Goal: Information Seeking & Learning: Check status

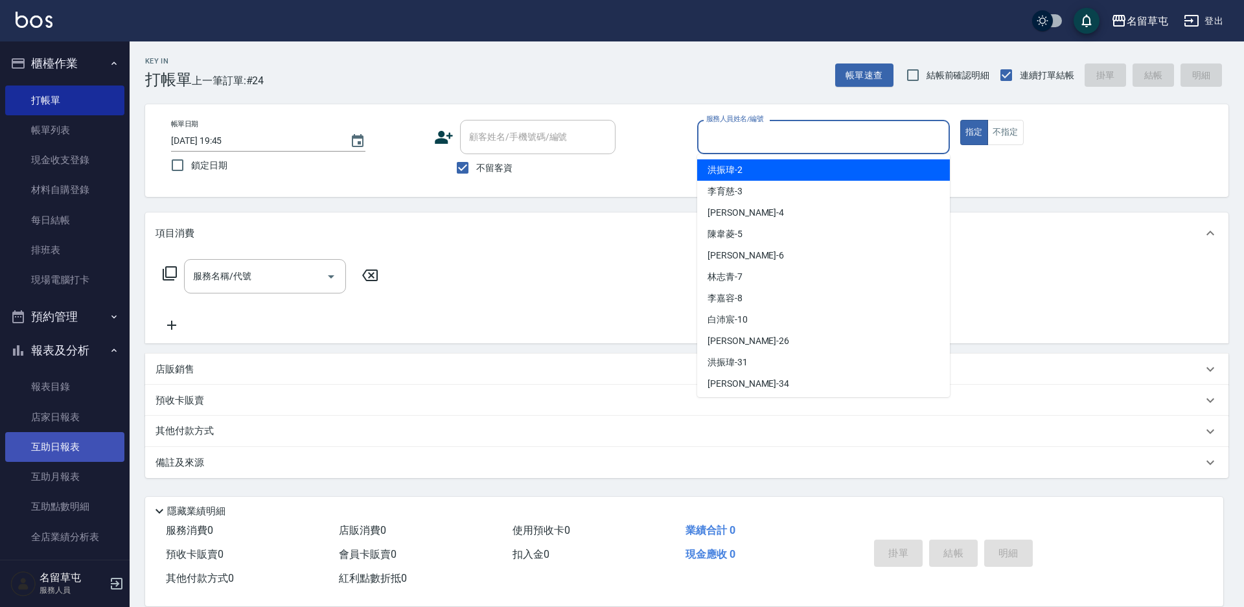
click at [73, 447] on link "互助日報表" at bounding box center [64, 447] width 119 height 30
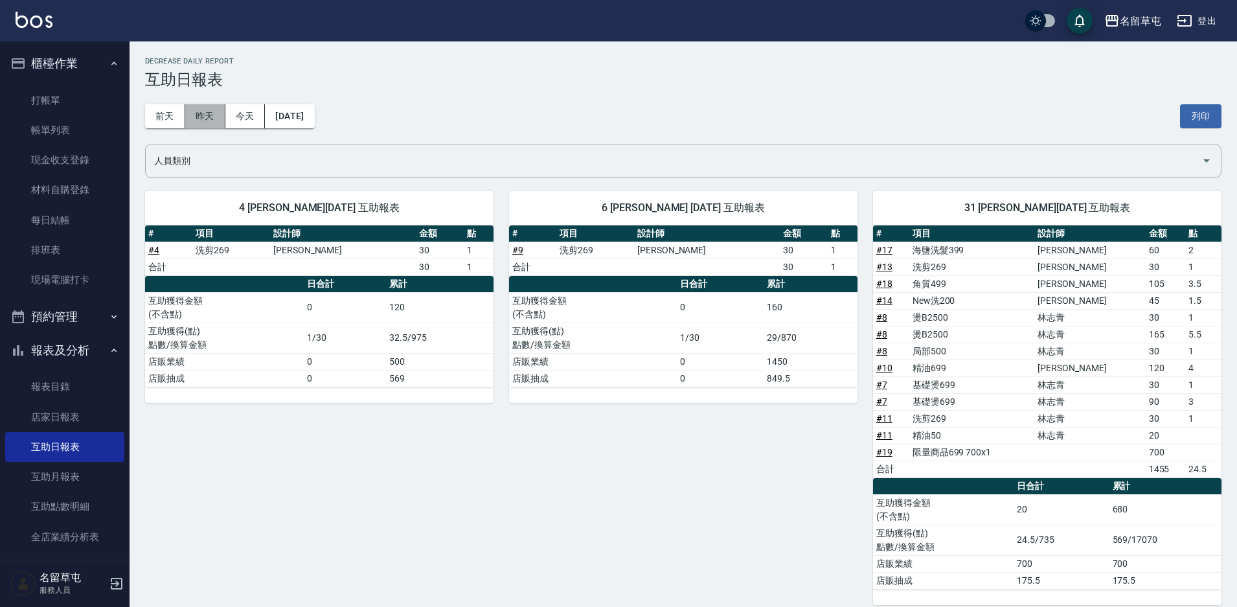
click at [195, 114] on button "昨天" at bounding box center [205, 116] width 40 height 24
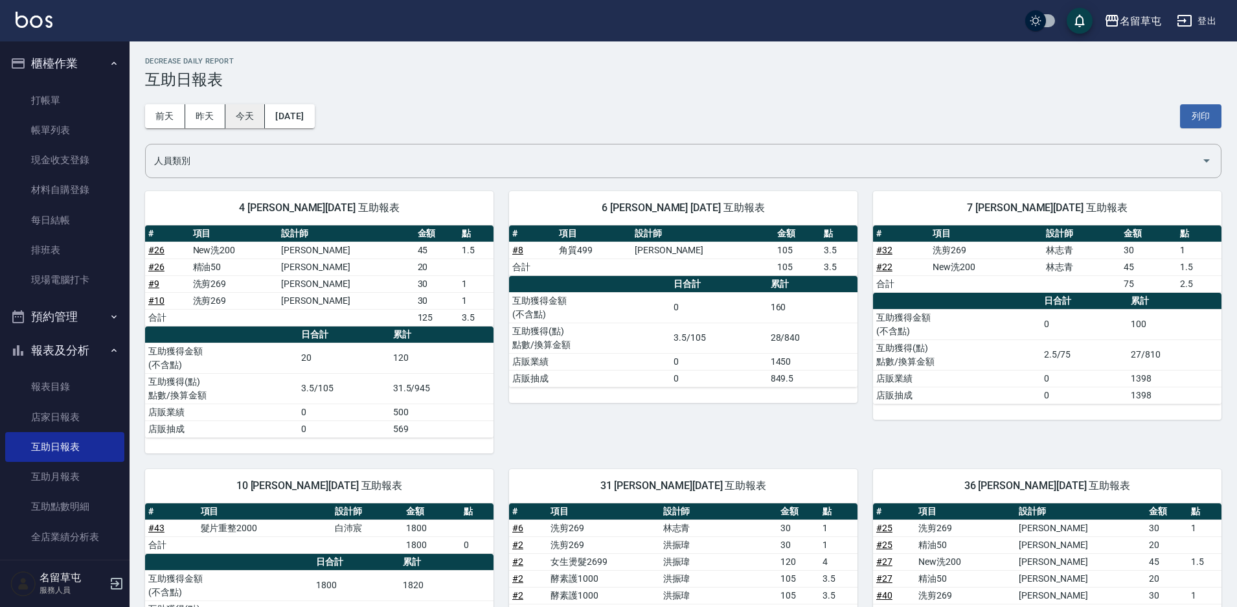
click at [231, 114] on button "今天" at bounding box center [245, 116] width 40 height 24
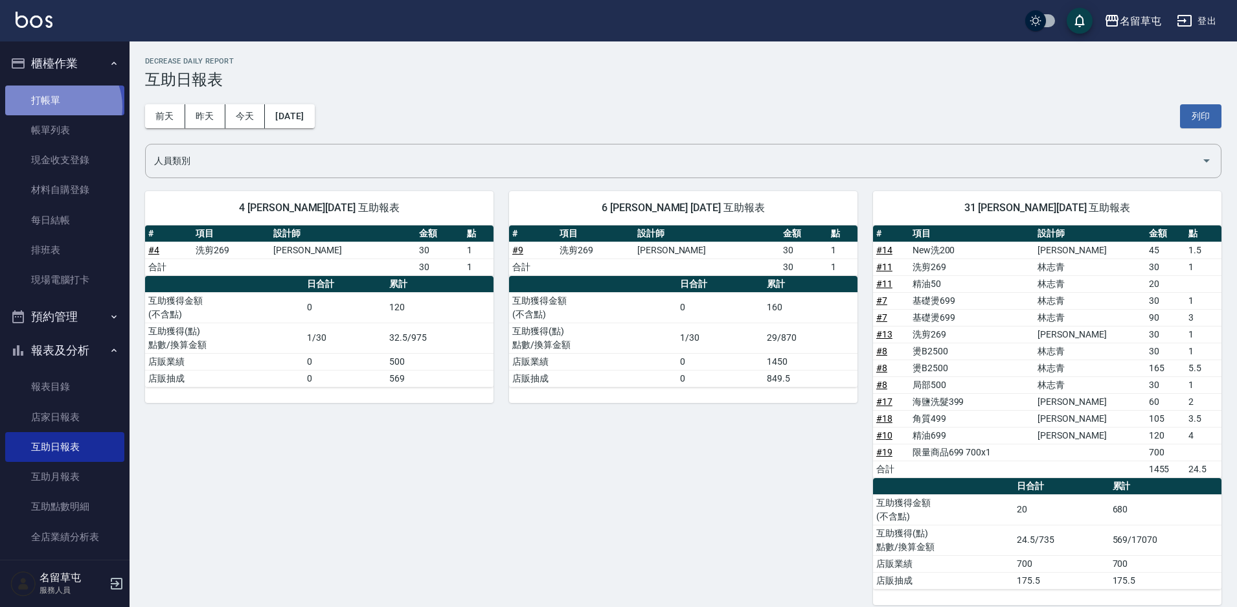
click at [60, 106] on link "打帳單" at bounding box center [64, 101] width 119 height 30
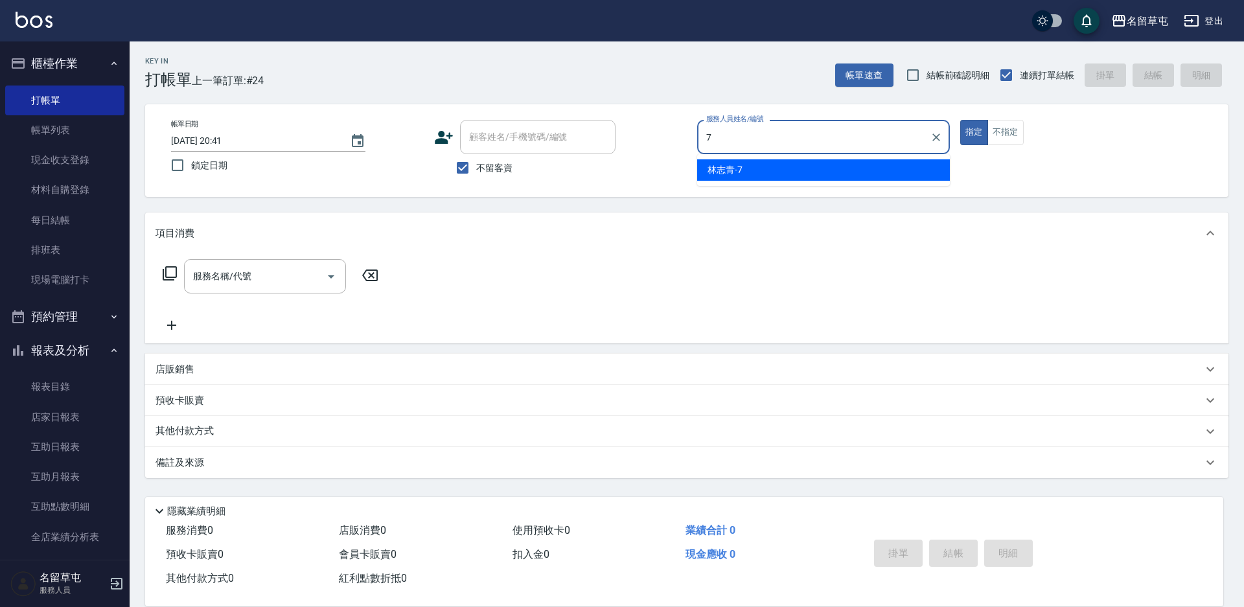
type input "[PERSON_NAME]-7"
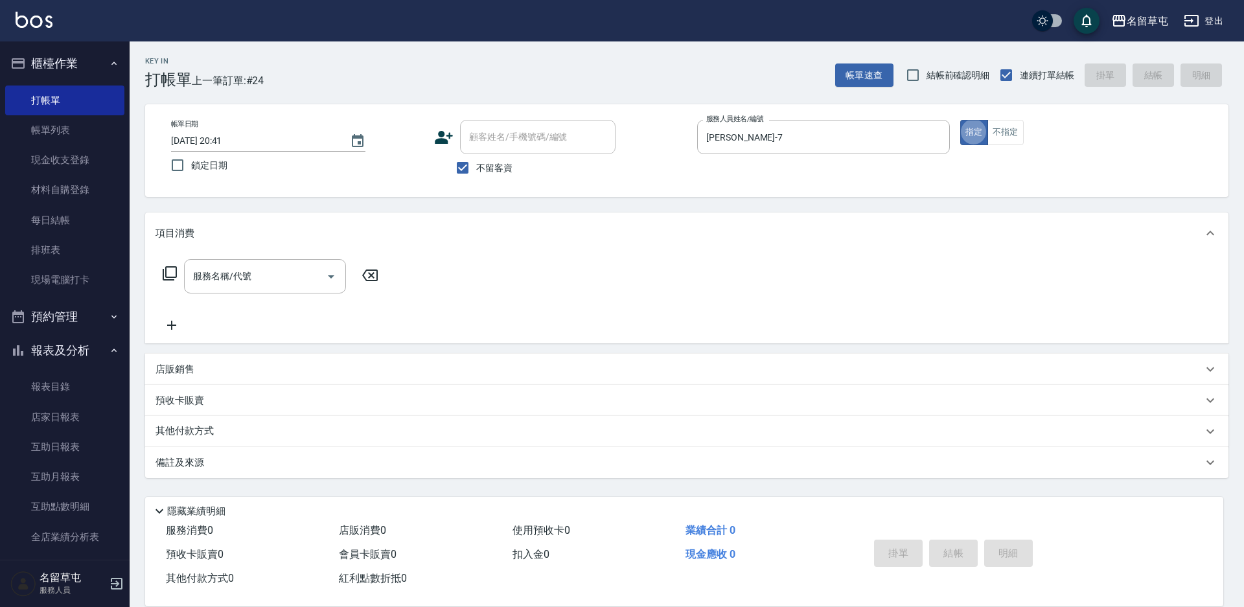
type button "true"
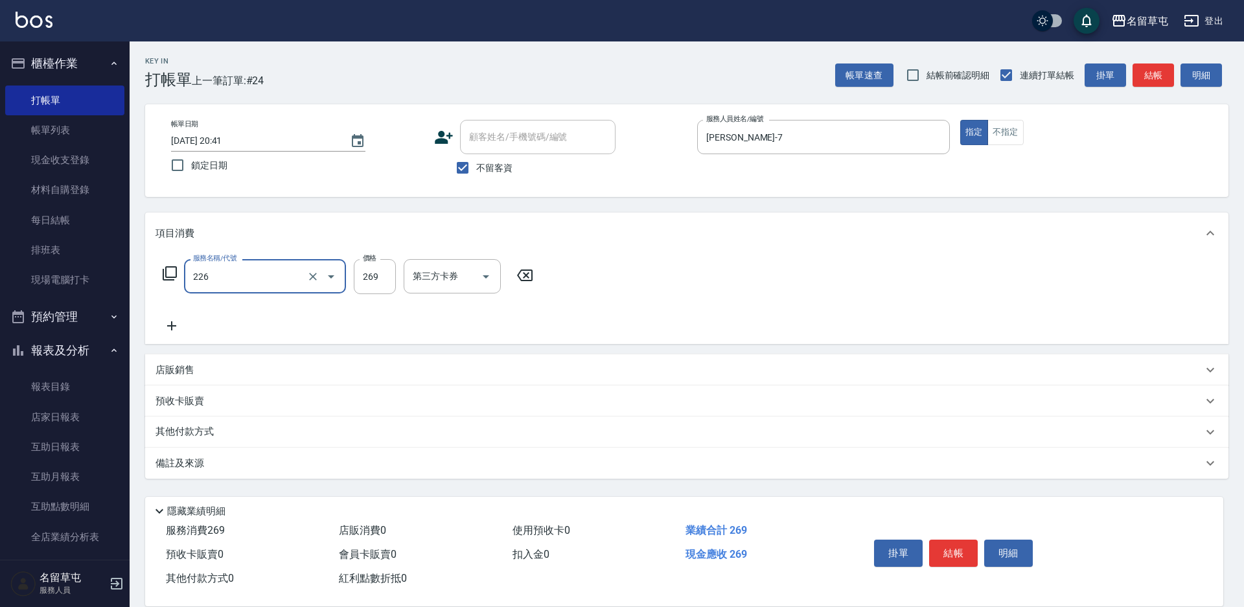
type input "洗剪269(226)"
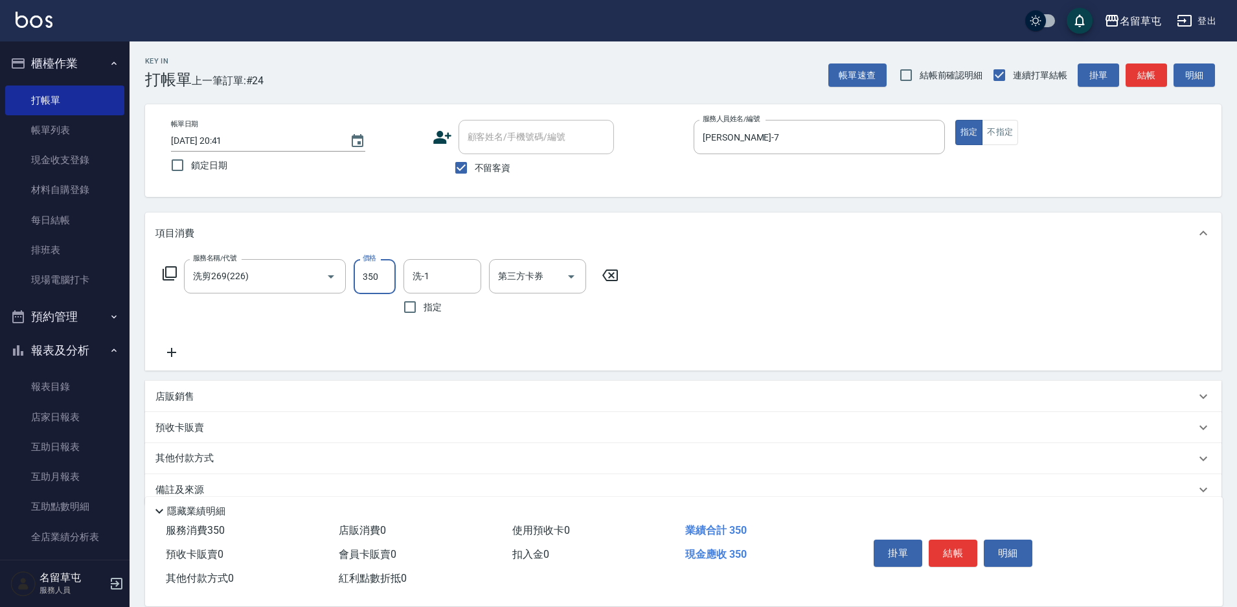
type input "350"
type input "洪振瑋-31"
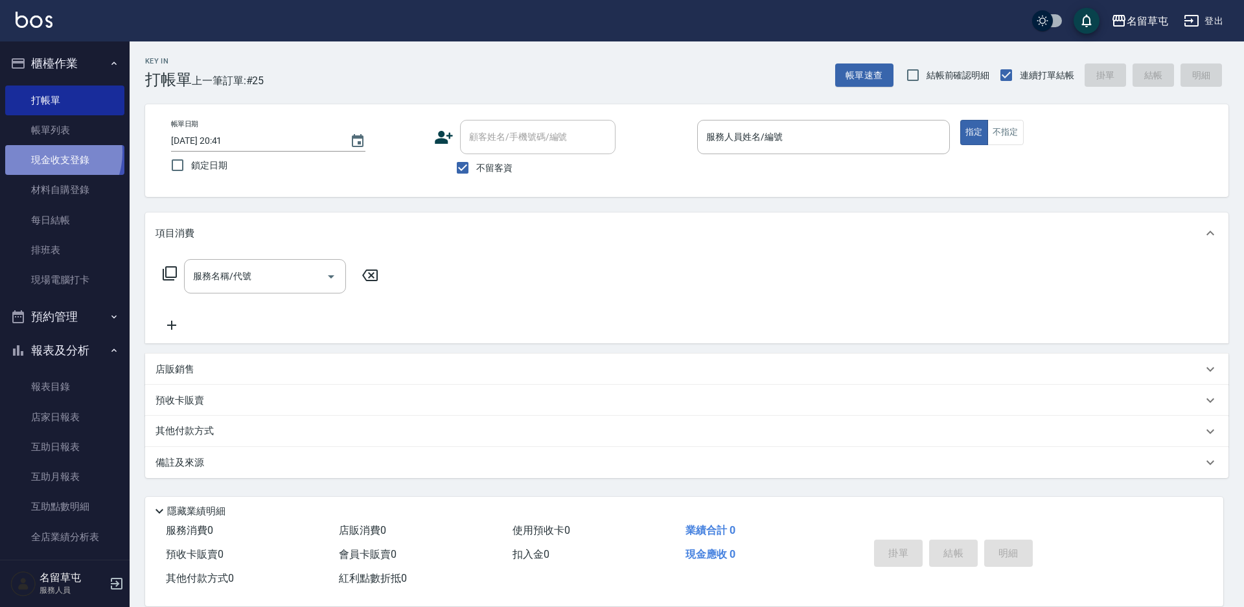
click at [45, 152] on link "現金收支登錄" at bounding box center [64, 160] width 119 height 30
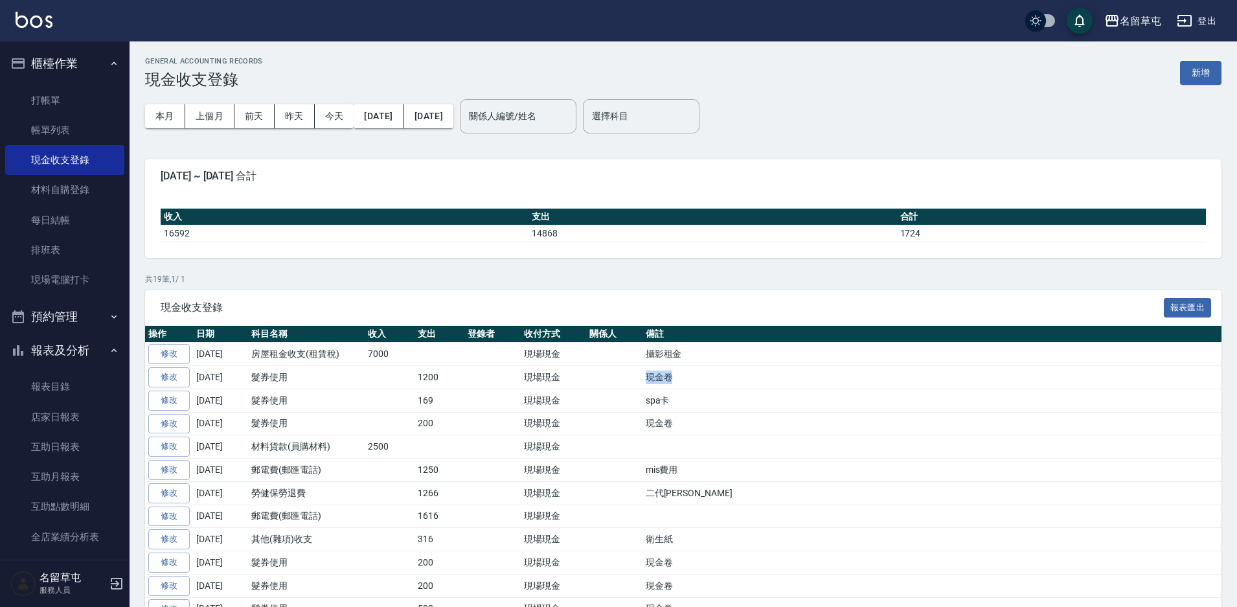
drag, startPoint x: 672, startPoint y: 382, endPoint x: 647, endPoint y: 381, distance: 25.9
click at [647, 381] on td "現金卷" at bounding box center [932, 377] width 579 height 23
copy td "現金卷"
click at [1193, 73] on button "新增" at bounding box center [1200, 73] width 41 height 24
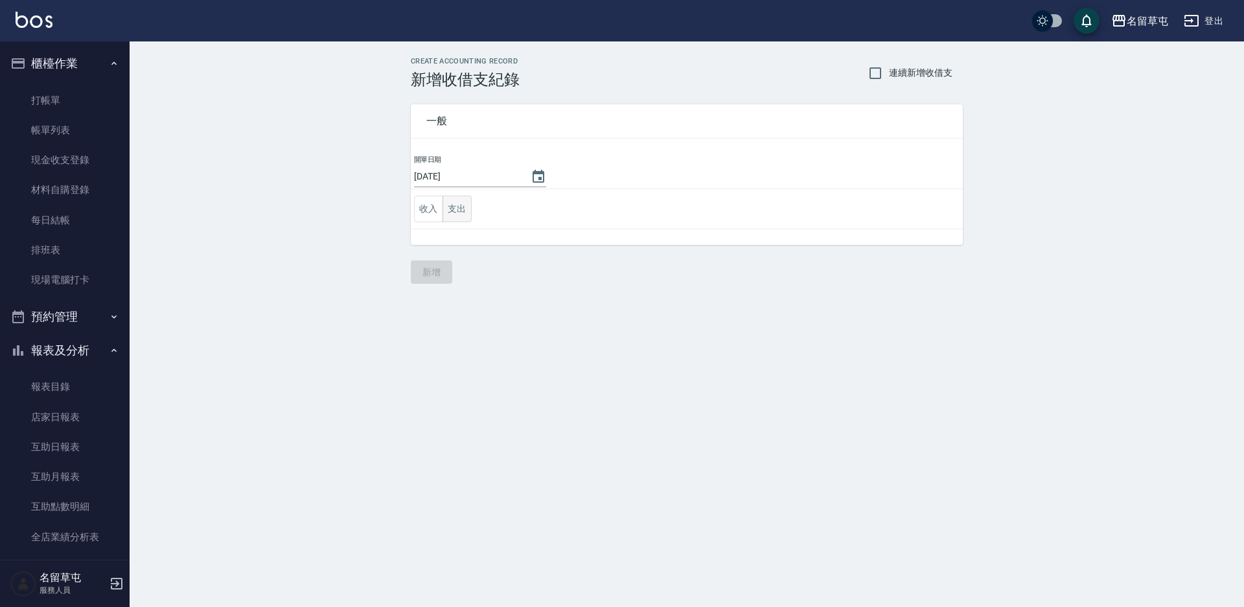
click at [460, 213] on button "支出" at bounding box center [456, 209] width 29 height 27
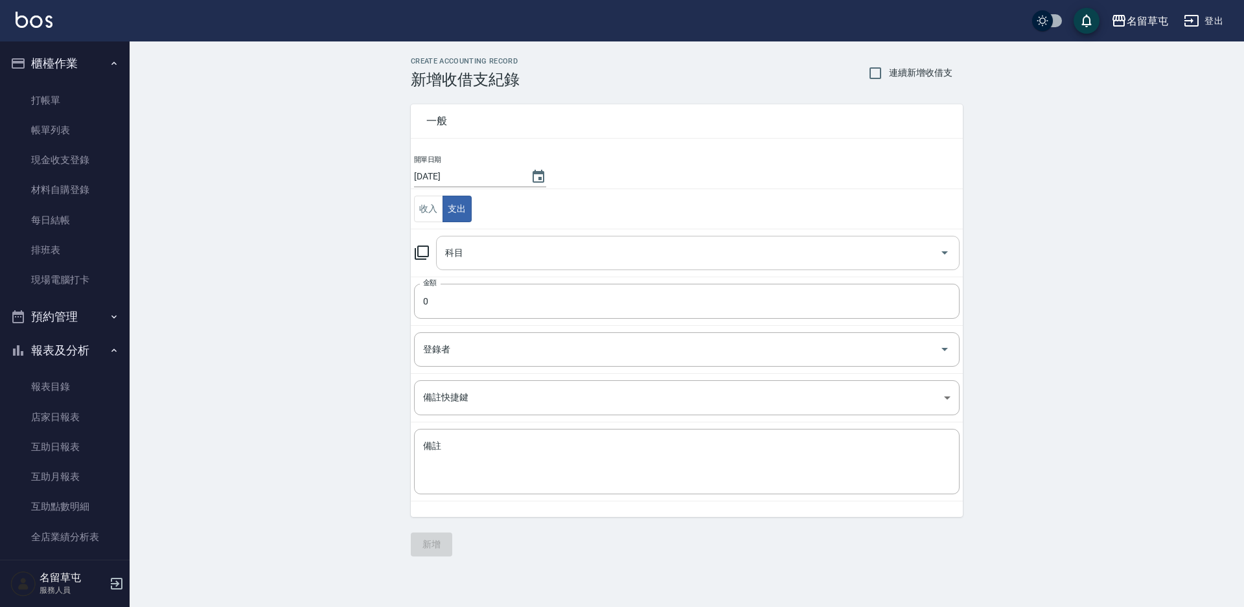
click at [499, 262] on input "科目" at bounding box center [688, 253] width 492 height 23
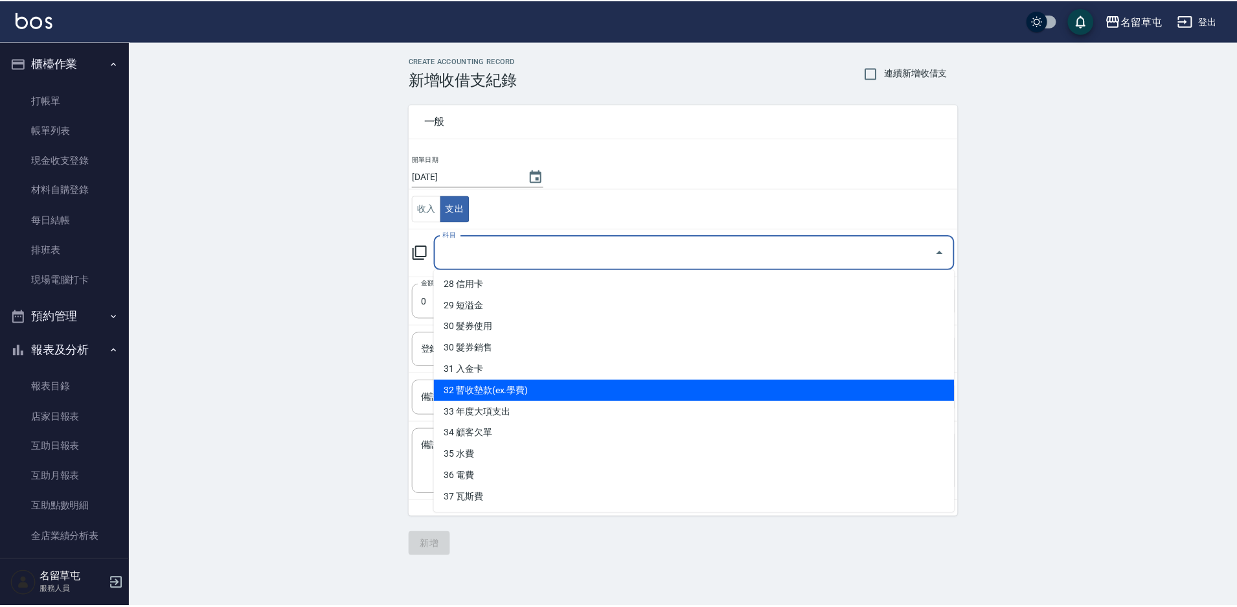
scroll to position [623, 0]
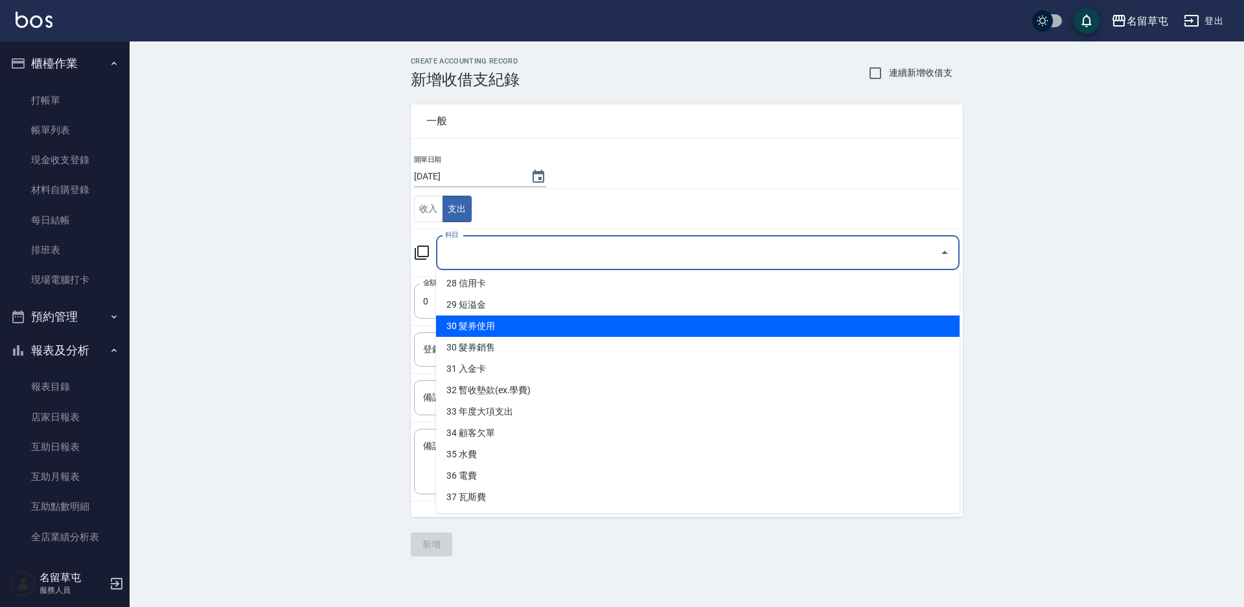
click at [490, 325] on li "30 髮券使用" at bounding box center [697, 326] width 523 height 21
type input "30 髮券使用"
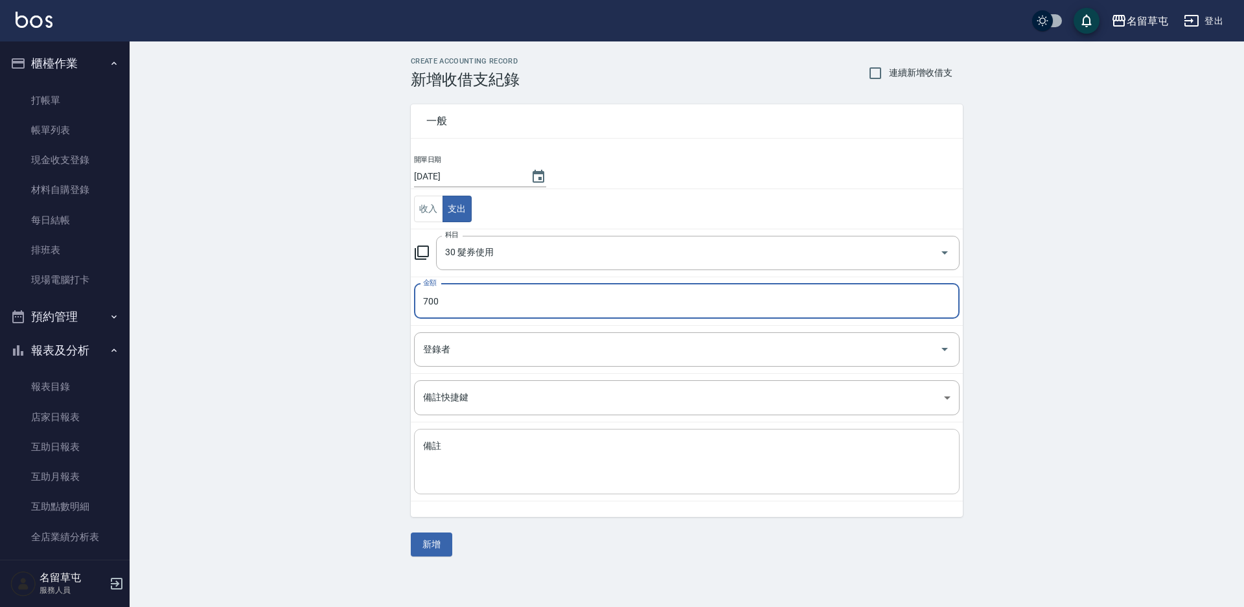
type input "700"
click at [536, 441] on textarea "備註" at bounding box center [686, 462] width 527 height 44
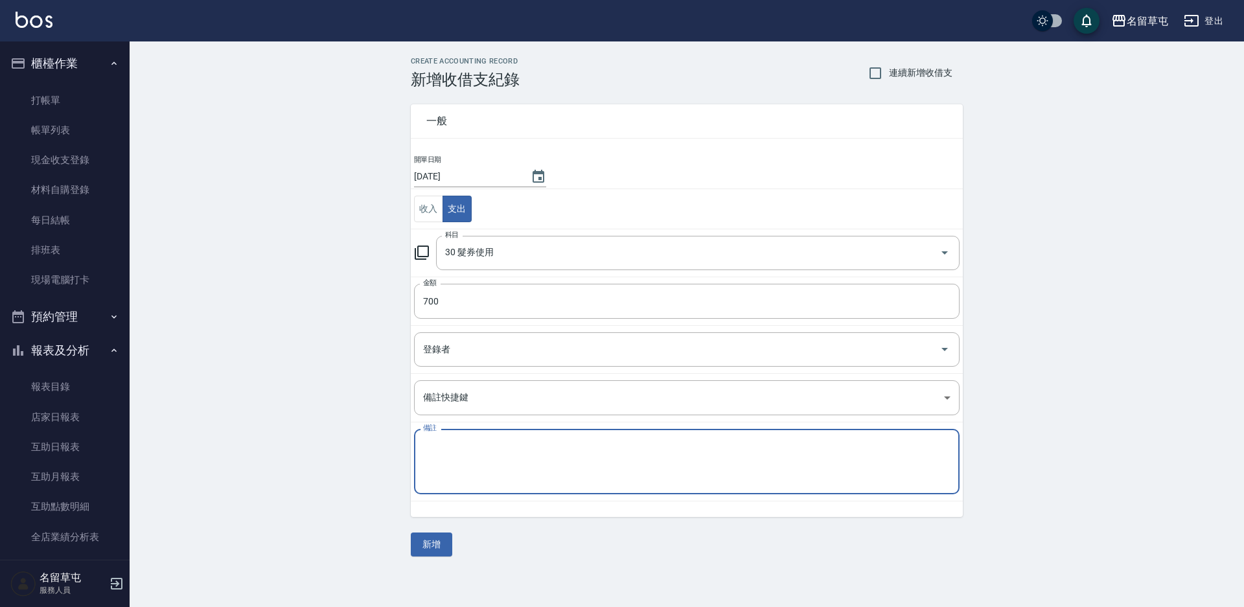
paste textarea "現金卷"
type textarea "現金卷"
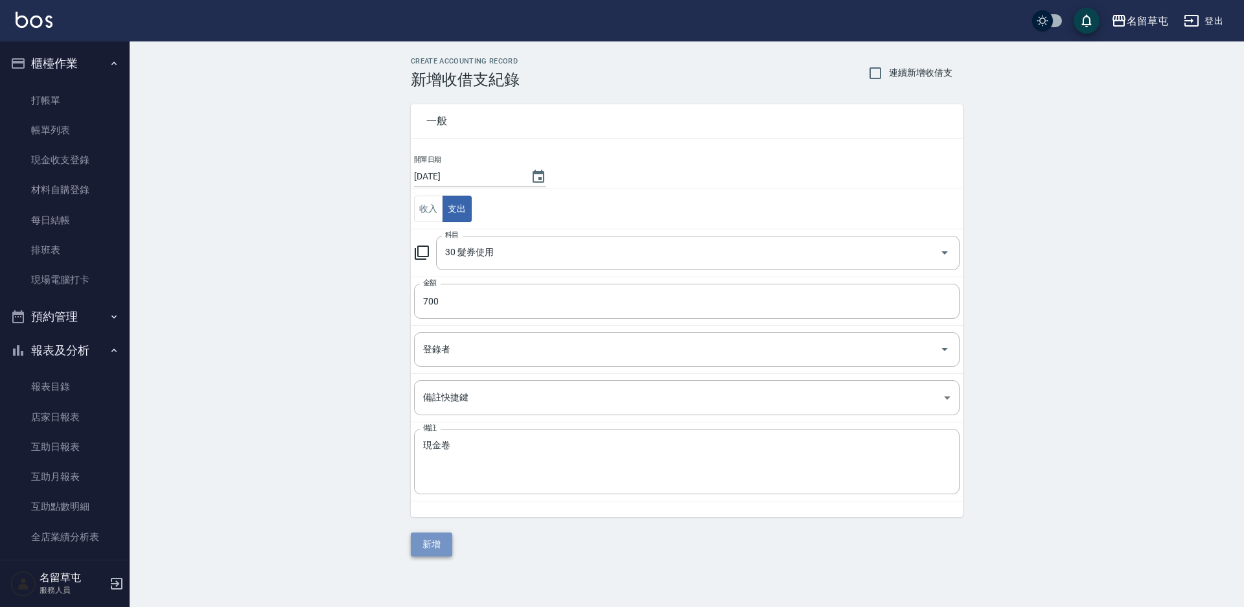
click at [437, 540] on button "新增" at bounding box center [431, 545] width 41 height 24
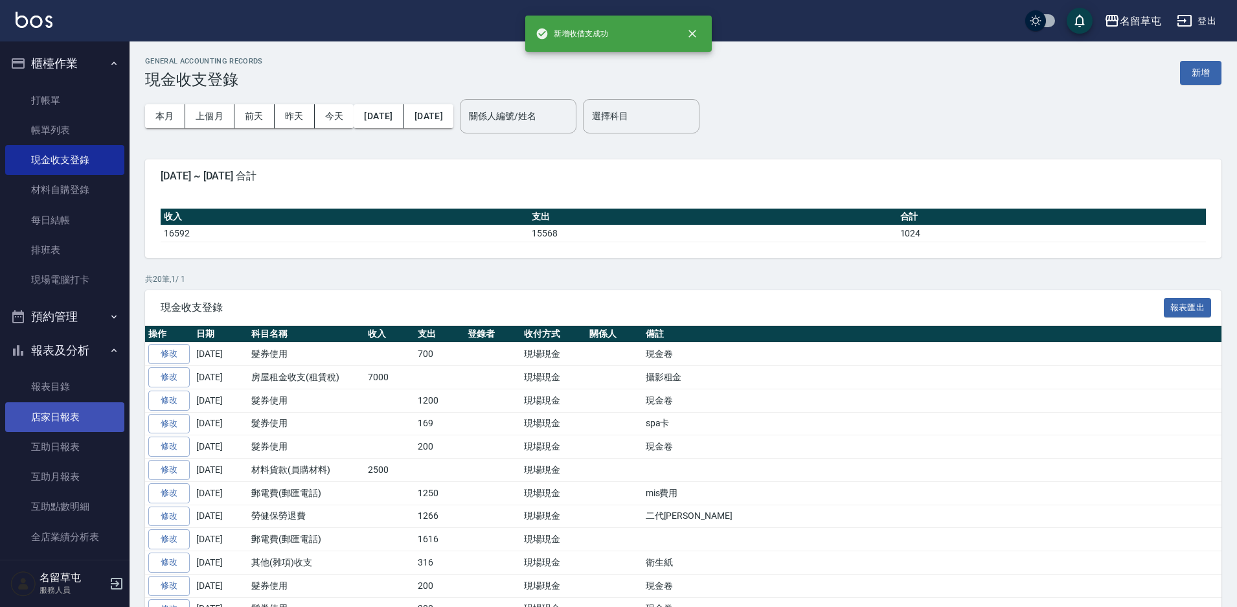
click at [70, 413] on link "店家日報表" at bounding box center [64, 417] width 119 height 30
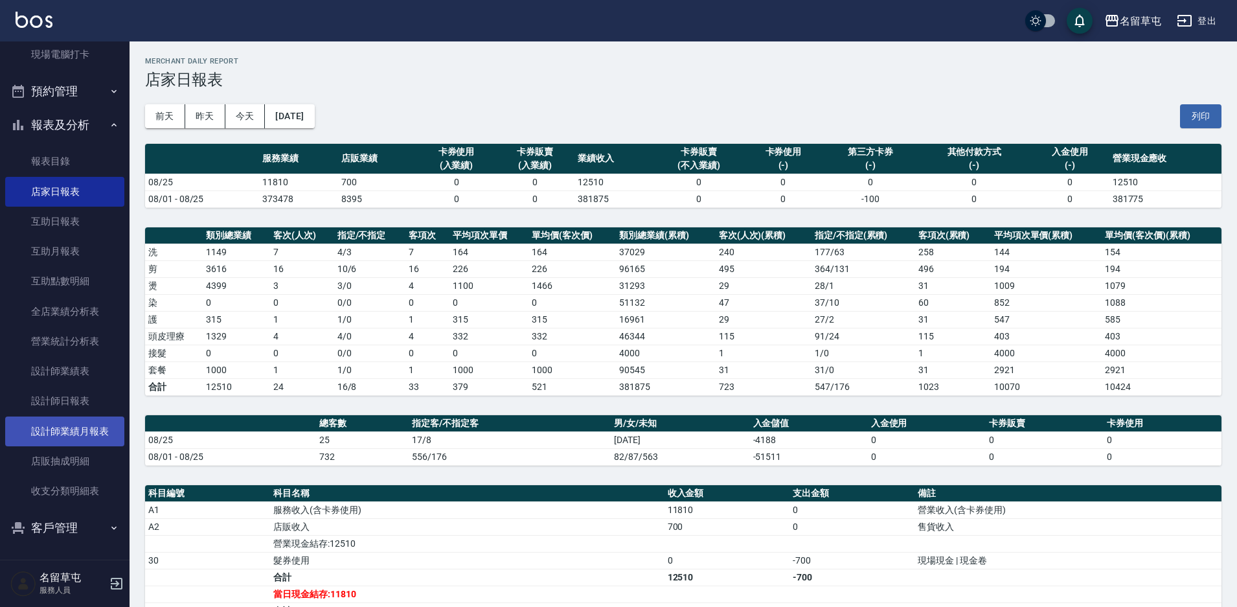
scroll to position [226, 0]
click at [60, 397] on link "設計師日報表" at bounding box center [64, 400] width 119 height 30
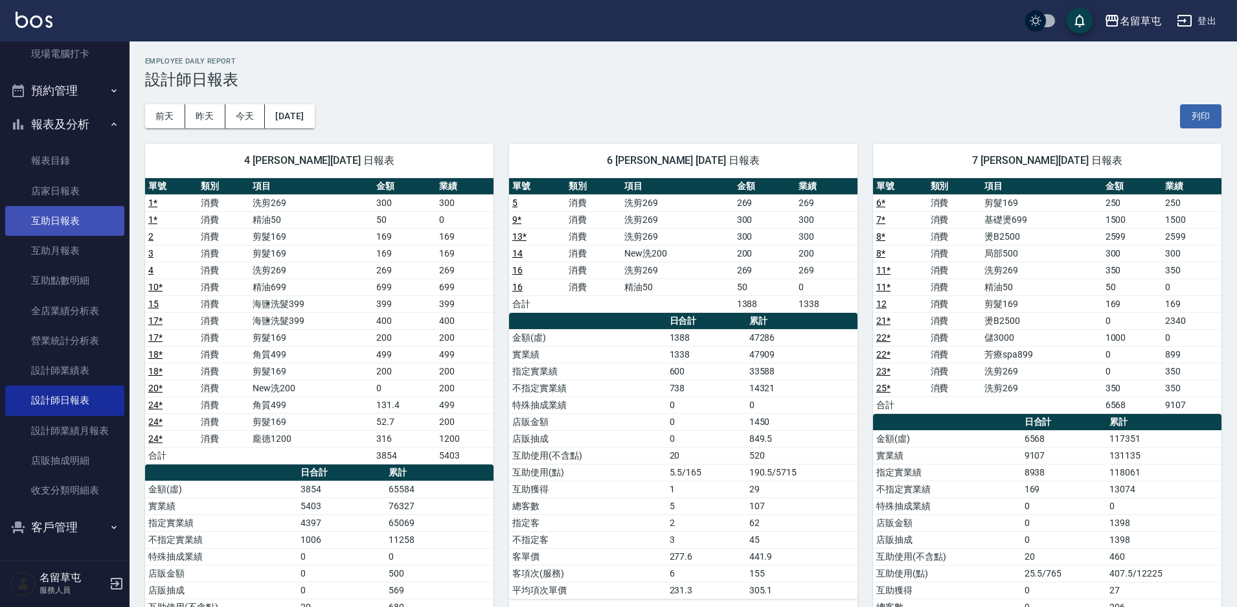
scroll to position [161, 0]
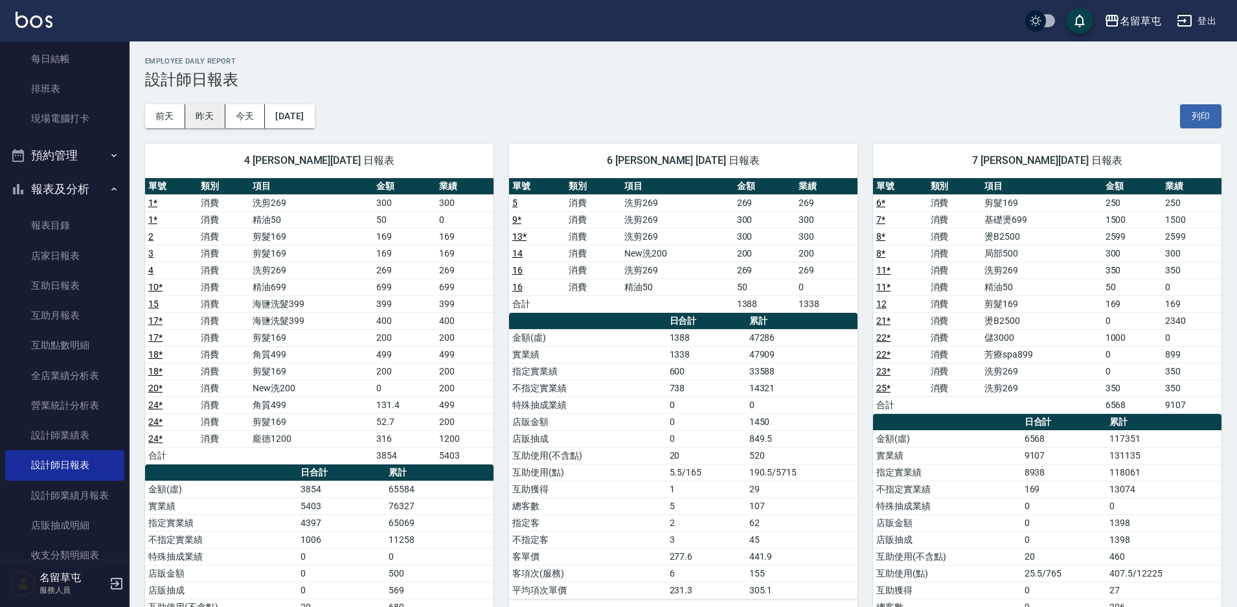
click at [200, 113] on button "昨天" at bounding box center [205, 116] width 40 height 24
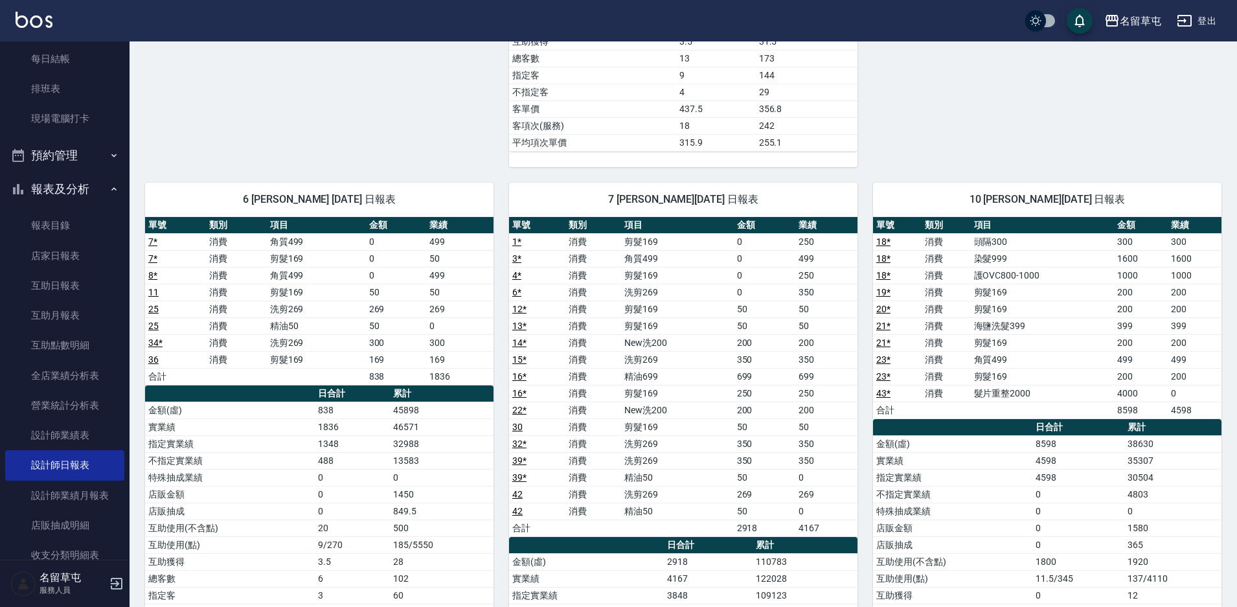
scroll to position [713, 0]
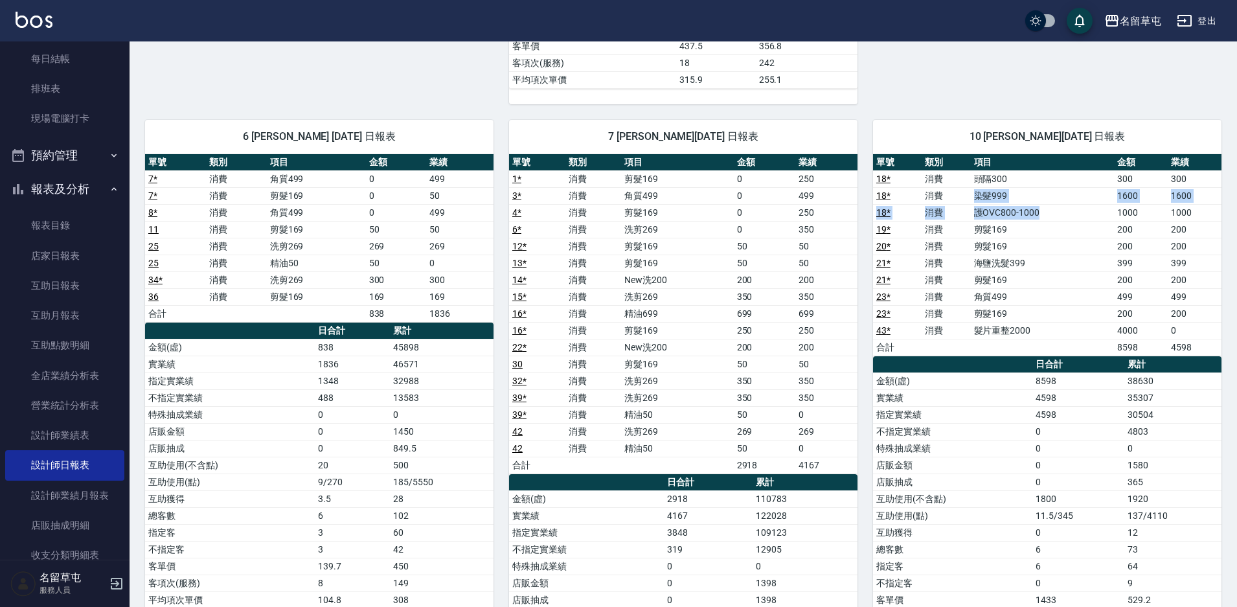
drag, startPoint x: 1052, startPoint y: 213, endPoint x: 973, endPoint y: 189, distance: 82.8
click at [973, 189] on tbody "18 * 消費 頭隔300 300 300 18 * 消費 染髮999 1600 1600 18 * 消費 護OVC800-1000 1000 1000 19…" at bounding box center [1047, 262] width 349 height 185
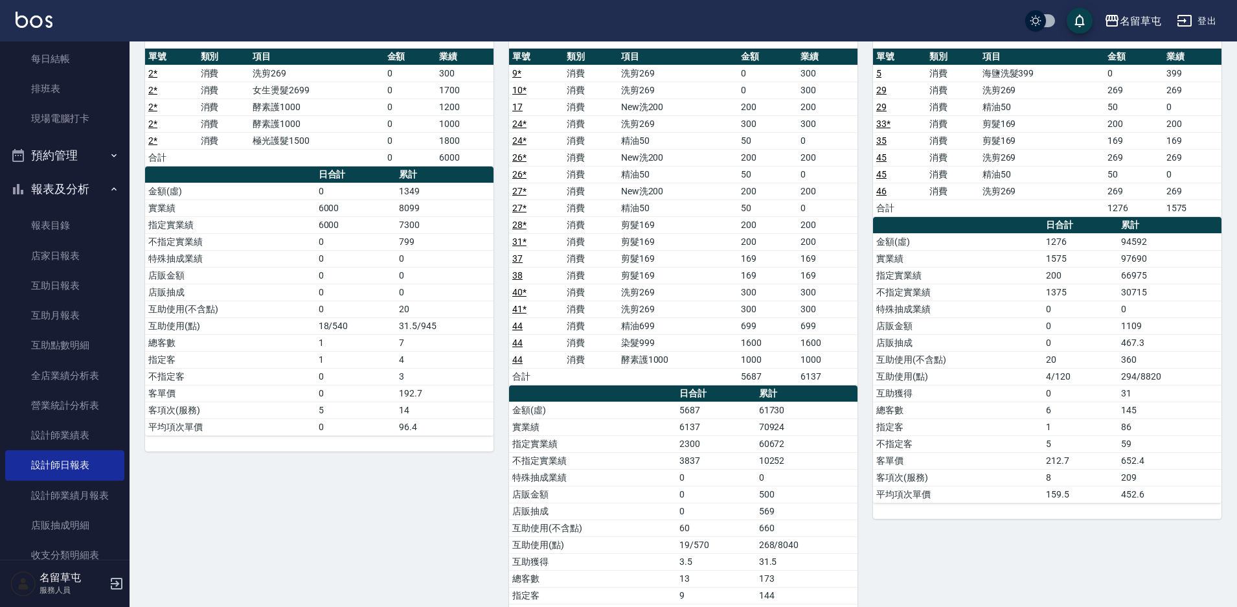
scroll to position [0, 0]
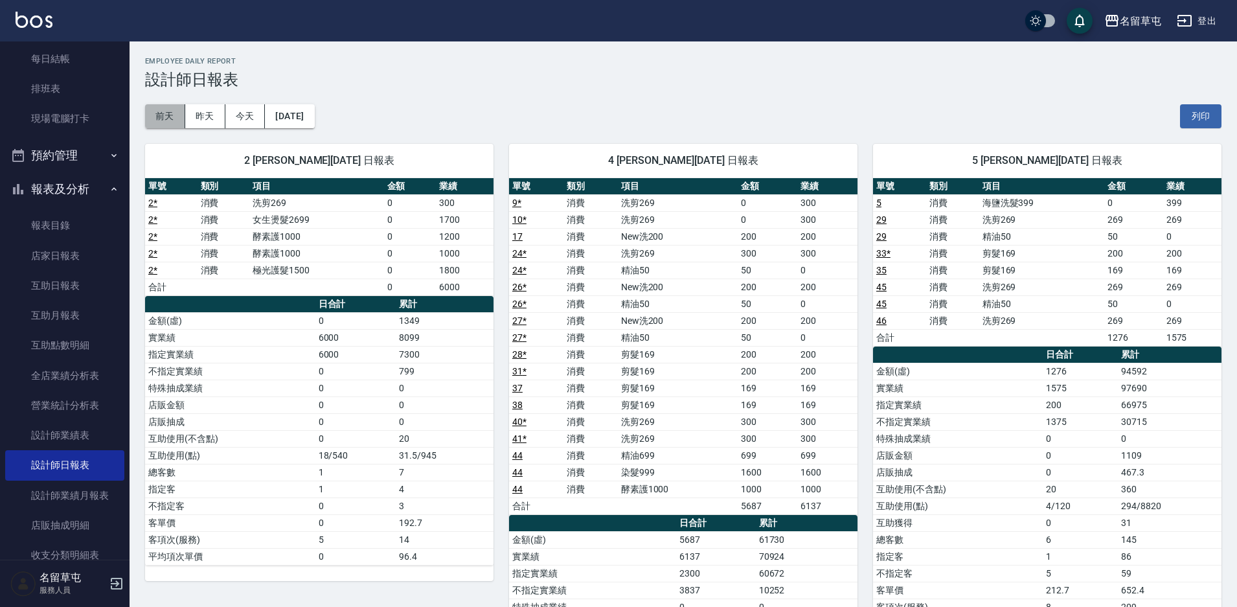
click at [149, 115] on button "前天" at bounding box center [165, 116] width 40 height 24
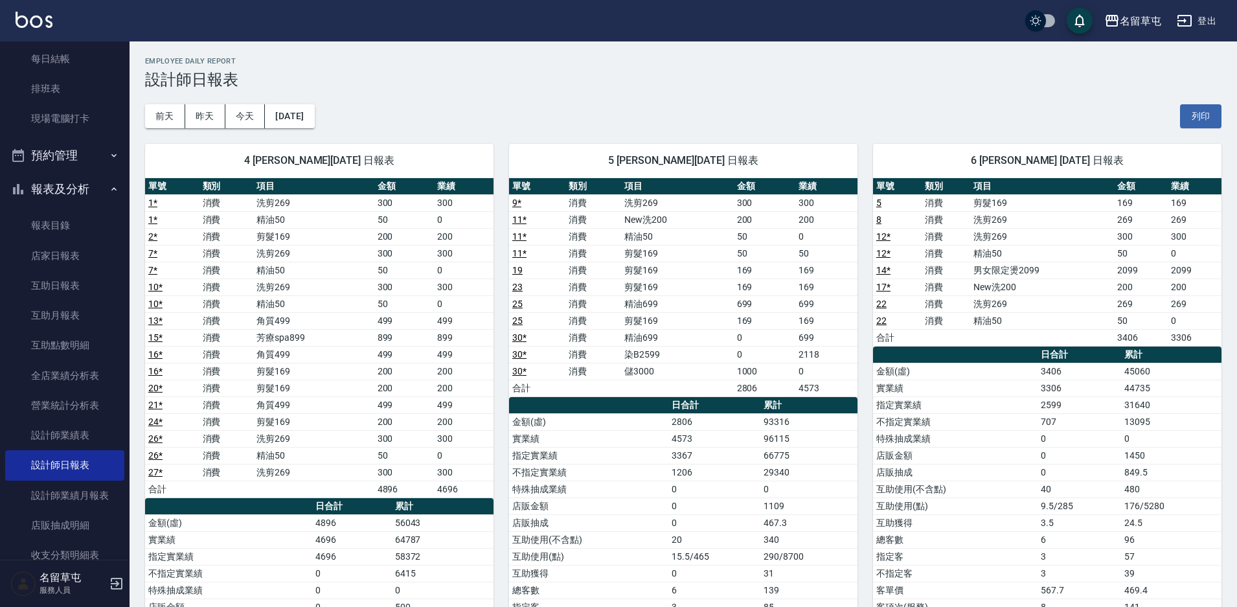
drag, startPoint x: 674, startPoint y: 358, endPoint x: 668, endPoint y: 348, distance: 11.3
click at [668, 348] on td "染B2599" at bounding box center [677, 354] width 112 height 17
drag, startPoint x: 827, startPoint y: 368, endPoint x: 516, endPoint y: 336, distance: 312.6
click at [516, 336] on tbody "9 * 消費 洗剪269 300 300 11 * 消費 New洗200 200 200 11 * 消費 精油50 50 0 11 * 消費 剪髮169 50…" at bounding box center [683, 295] width 349 height 202
click at [314, 121] on button "[DATE]" at bounding box center [289, 116] width 49 height 24
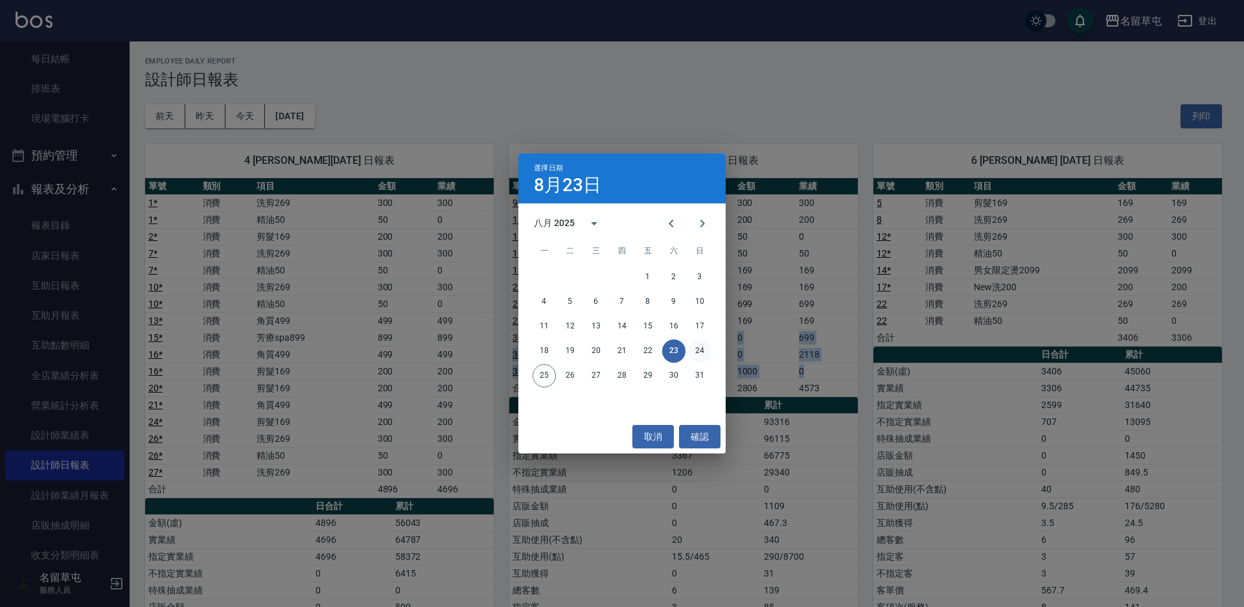
click at [701, 354] on button "24" at bounding box center [699, 350] width 23 height 23
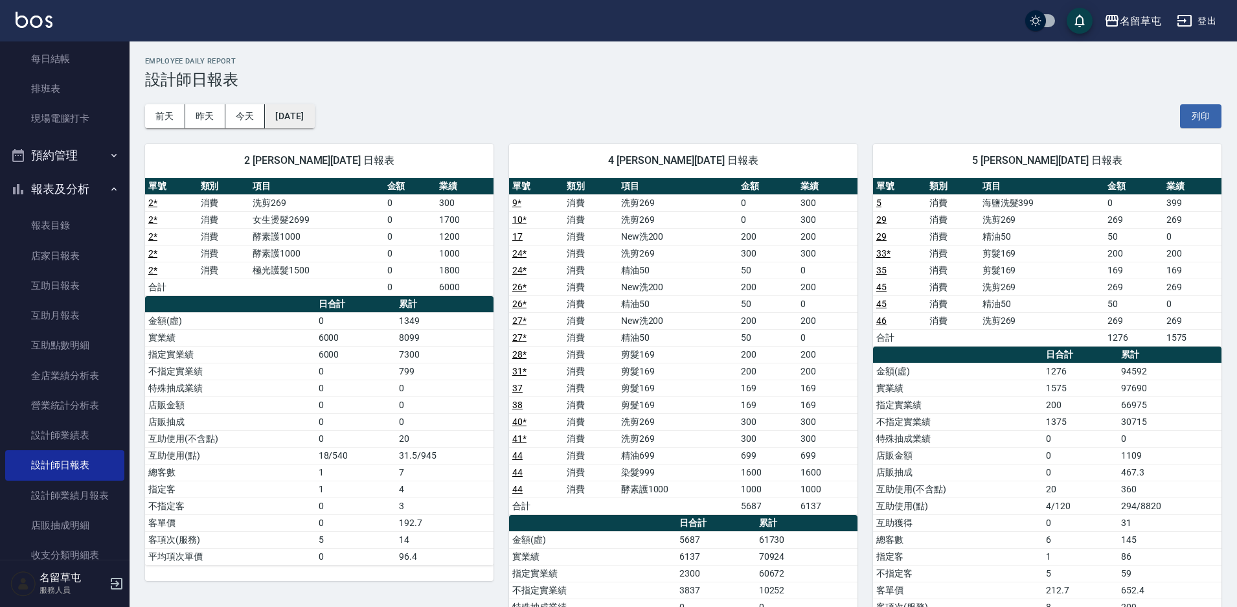
click at [294, 123] on button "[DATE]" at bounding box center [289, 116] width 49 height 24
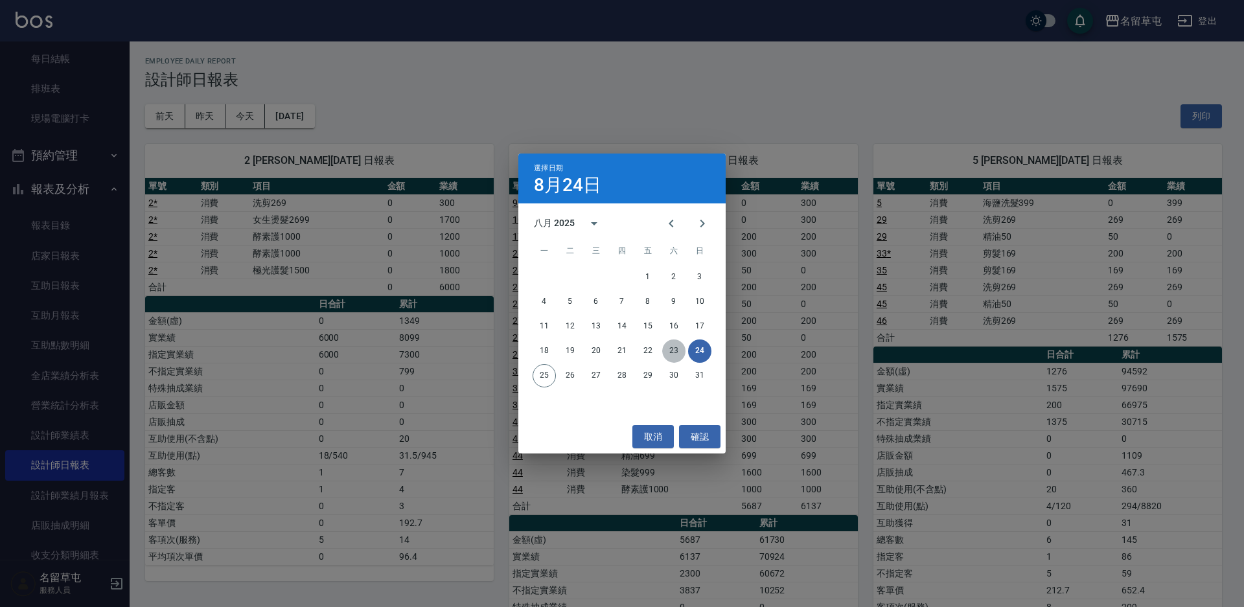
click at [674, 354] on button "23" at bounding box center [673, 350] width 23 height 23
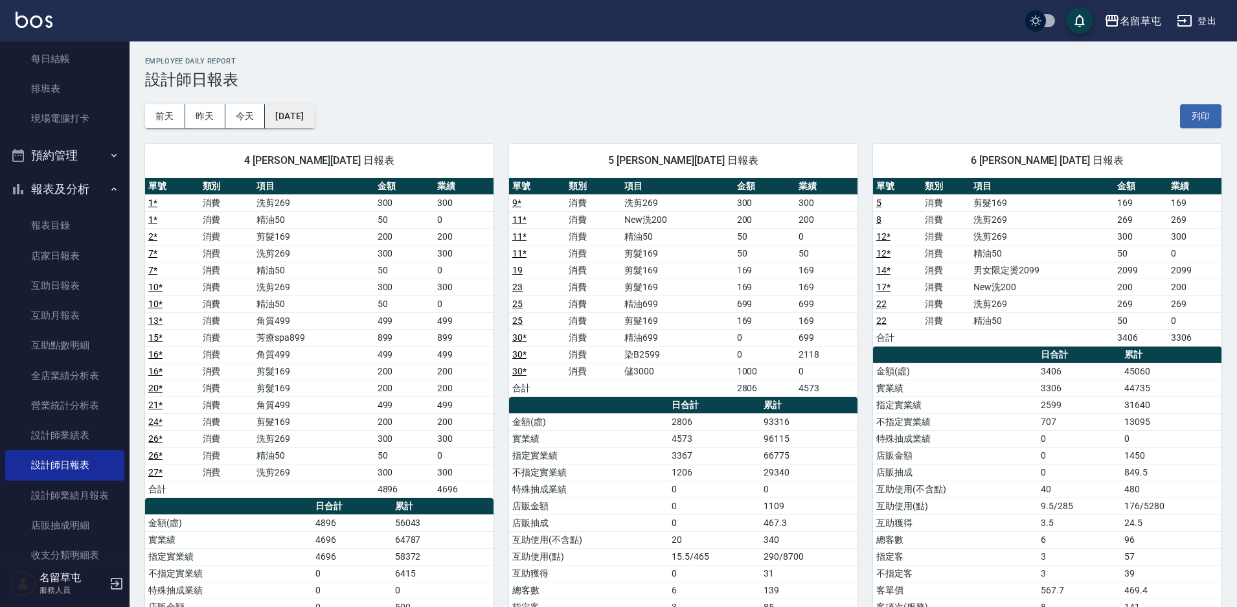
click at [311, 108] on button "[DATE]" at bounding box center [289, 116] width 49 height 24
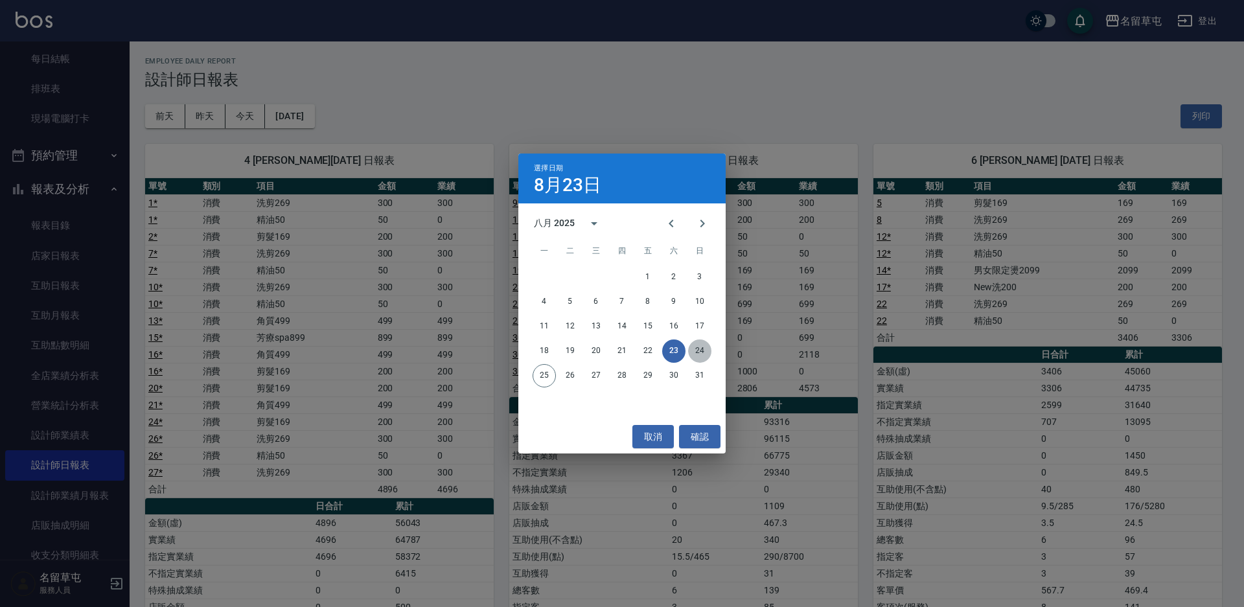
click at [702, 345] on button "24" at bounding box center [699, 350] width 23 height 23
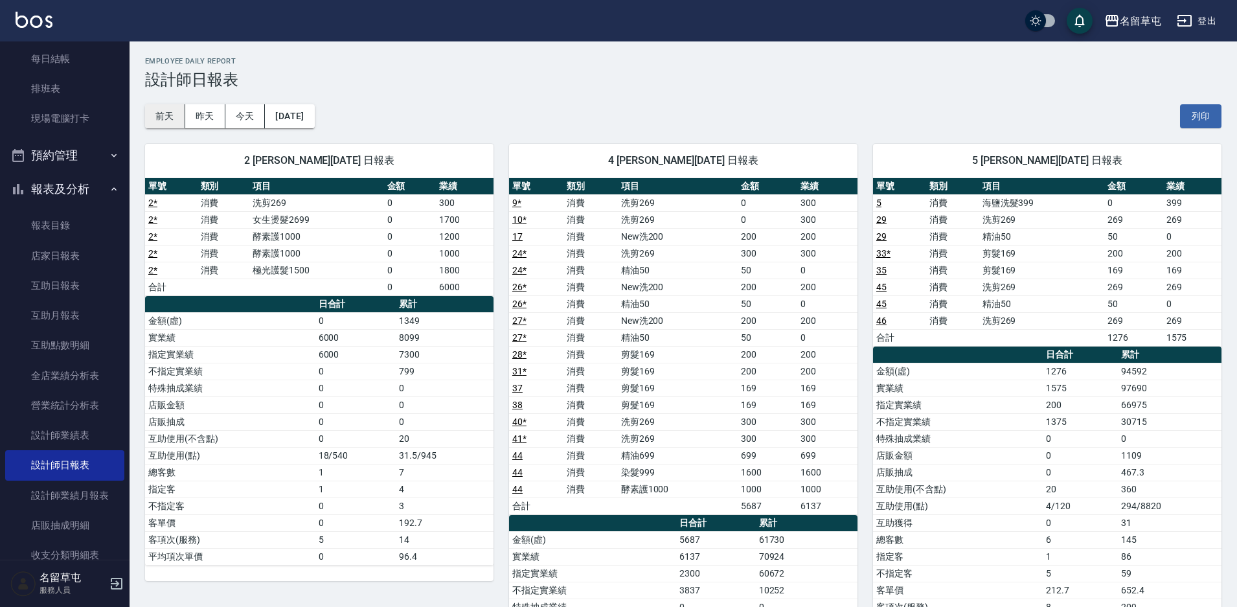
click at [159, 113] on button "前天" at bounding box center [165, 116] width 40 height 24
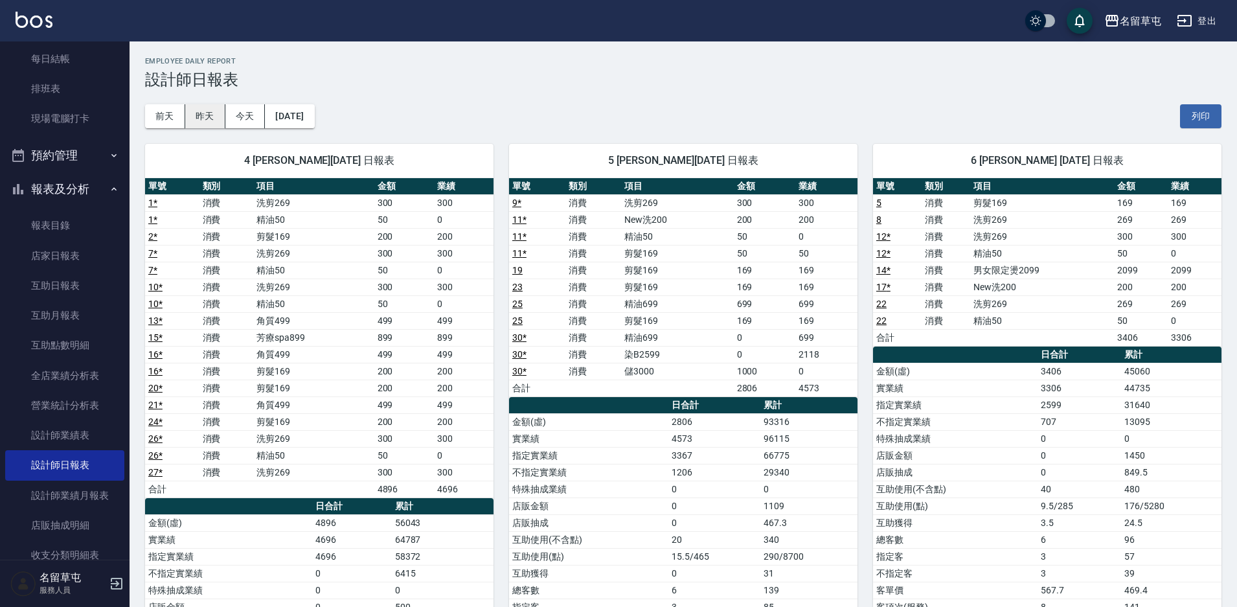
click at [213, 122] on button "昨天" at bounding box center [205, 116] width 40 height 24
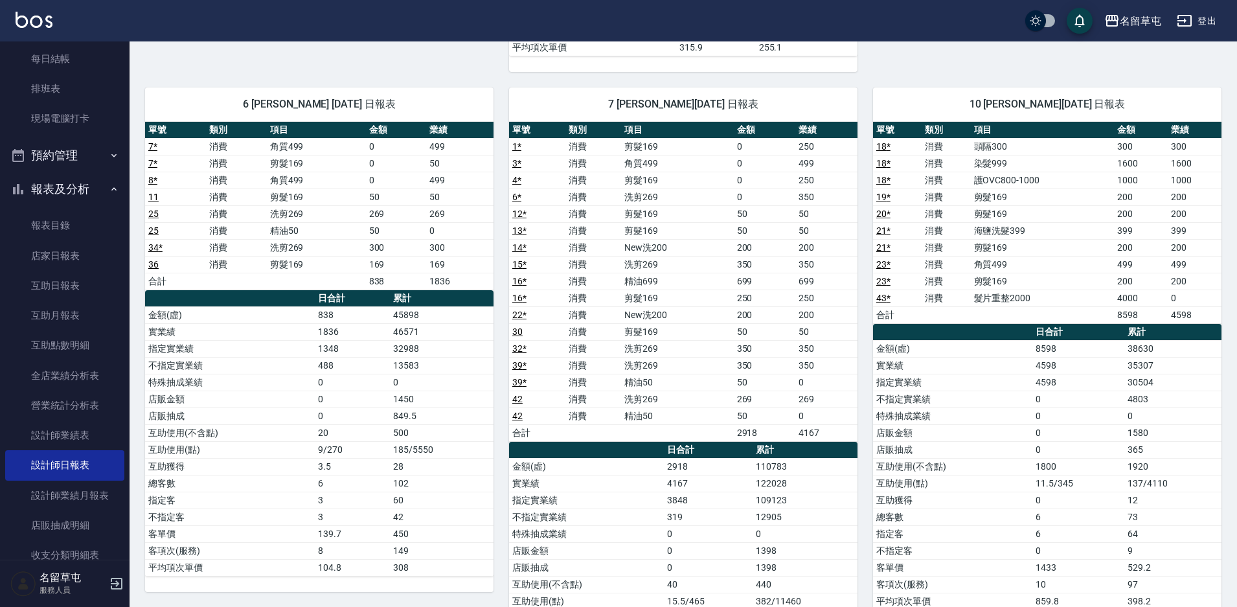
scroll to position [648, 0]
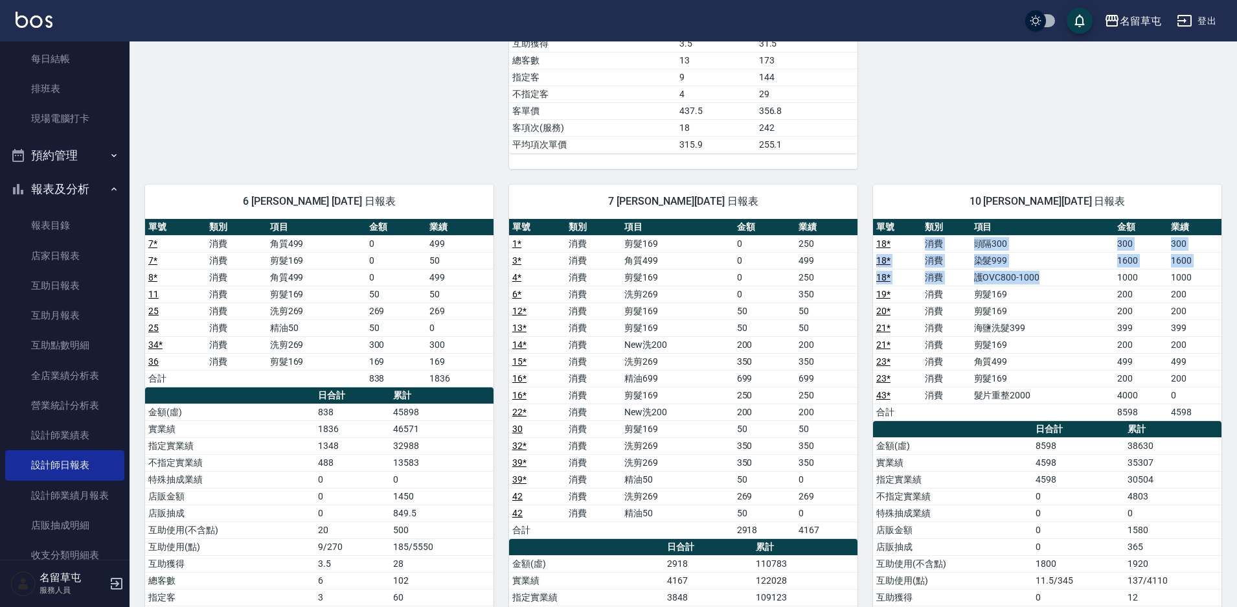
drag, startPoint x: 1063, startPoint y: 282, endPoint x: 915, endPoint y: 236, distance: 155.1
click at [915, 236] on tbody "18 * 消費 頭隔300 300 300 18 * 消費 染髮999 1600 1600 18 * 消費 護OVC800-1000 1000 1000 19…" at bounding box center [1047, 327] width 349 height 185
click at [1060, 281] on td "護OVC800-1000" at bounding box center [1042, 277] width 143 height 17
drag, startPoint x: 1064, startPoint y: 282, endPoint x: 956, endPoint y: 247, distance: 113.7
click at [956, 247] on tbody "18 * 消費 頭隔300 300 300 18 * 消費 染髮999 1600 1600 18 * 消費 護OVC800-1000 1000 1000 19…" at bounding box center [1047, 327] width 349 height 185
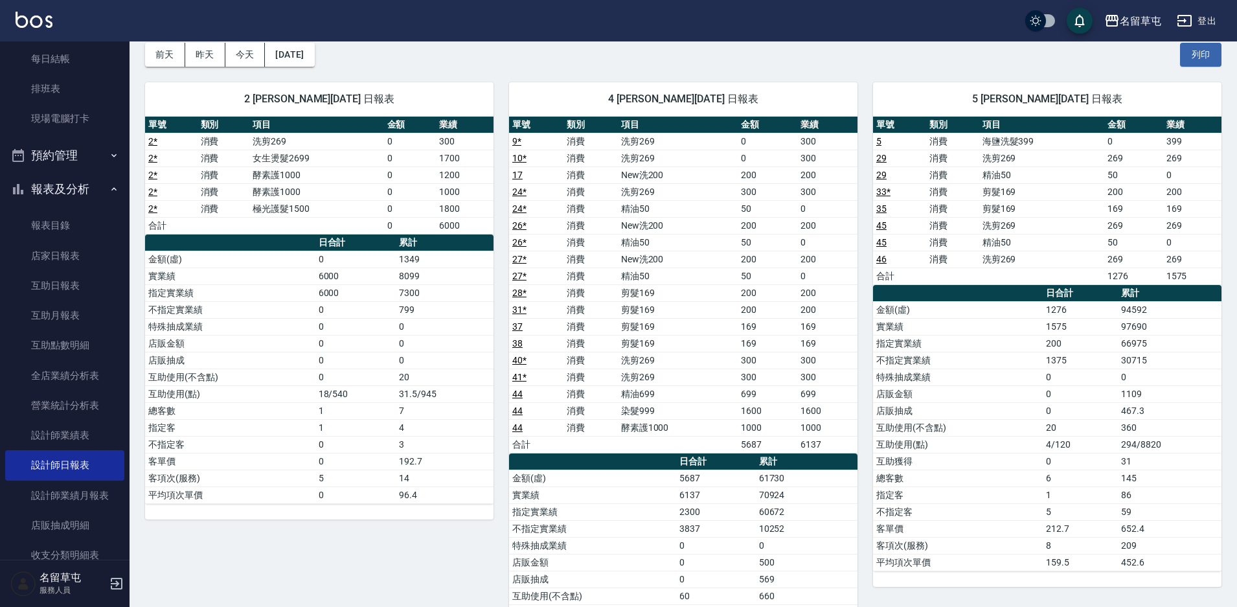
scroll to position [0, 0]
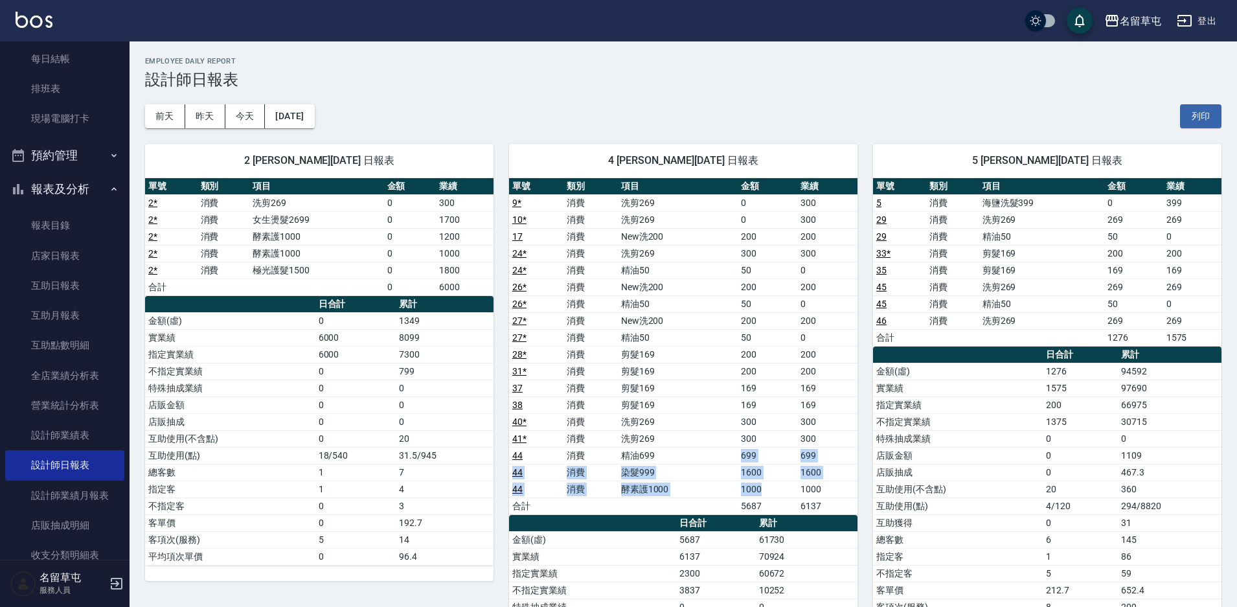
drag, startPoint x: 773, startPoint y: 488, endPoint x: 704, endPoint y: 461, distance: 74.2
click at [704, 461] on tbody "9 * 消費 洗剪269 0 300 10 * 消費 洗剪269 0 300 17 消費 New洗200 200 200 24 * 消費 洗剪269 300 …" at bounding box center [683, 354] width 349 height 320
click at [63, 279] on link "互助日報表" at bounding box center [64, 286] width 119 height 30
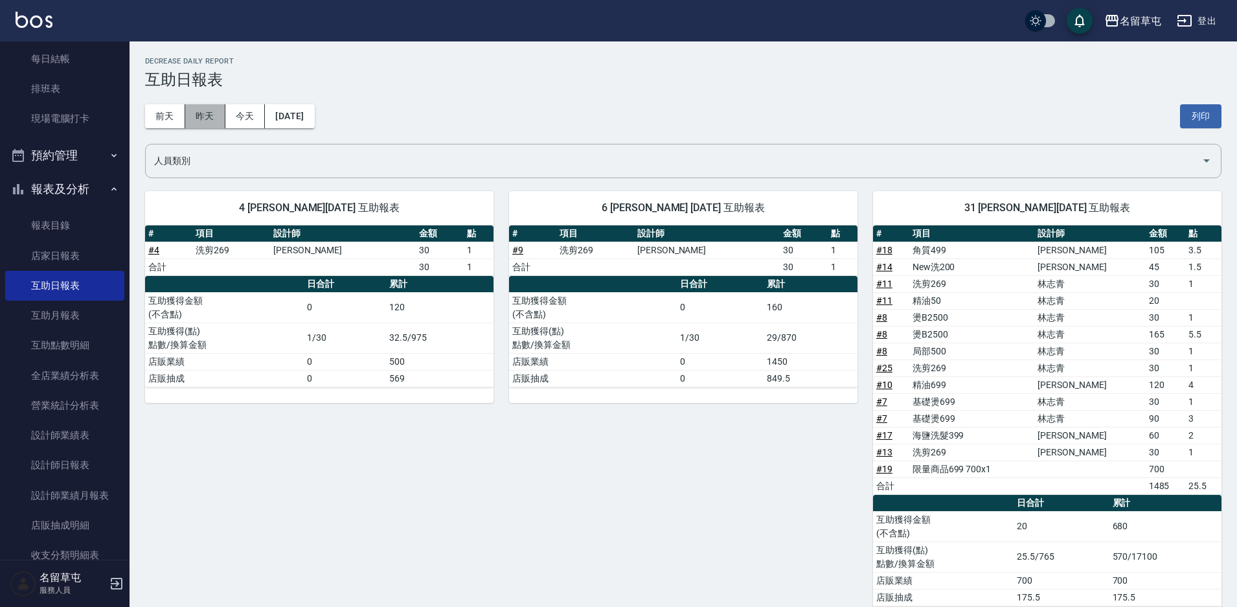
click at [214, 119] on button "昨天" at bounding box center [205, 116] width 40 height 24
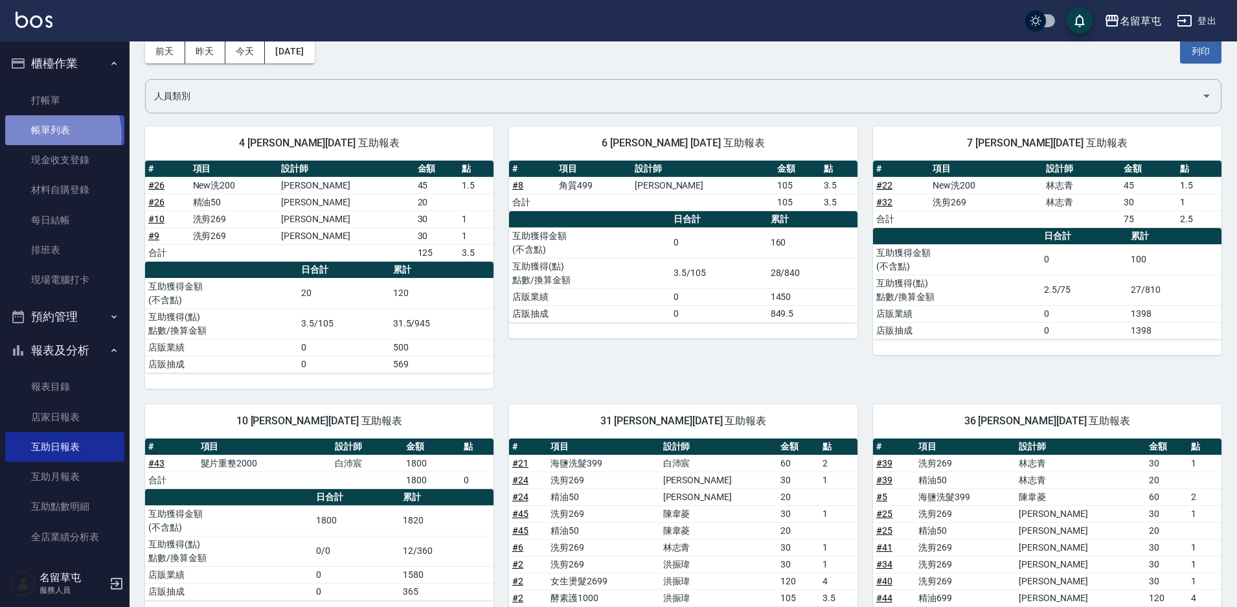
click at [50, 135] on link "帳單列表" at bounding box center [64, 130] width 119 height 30
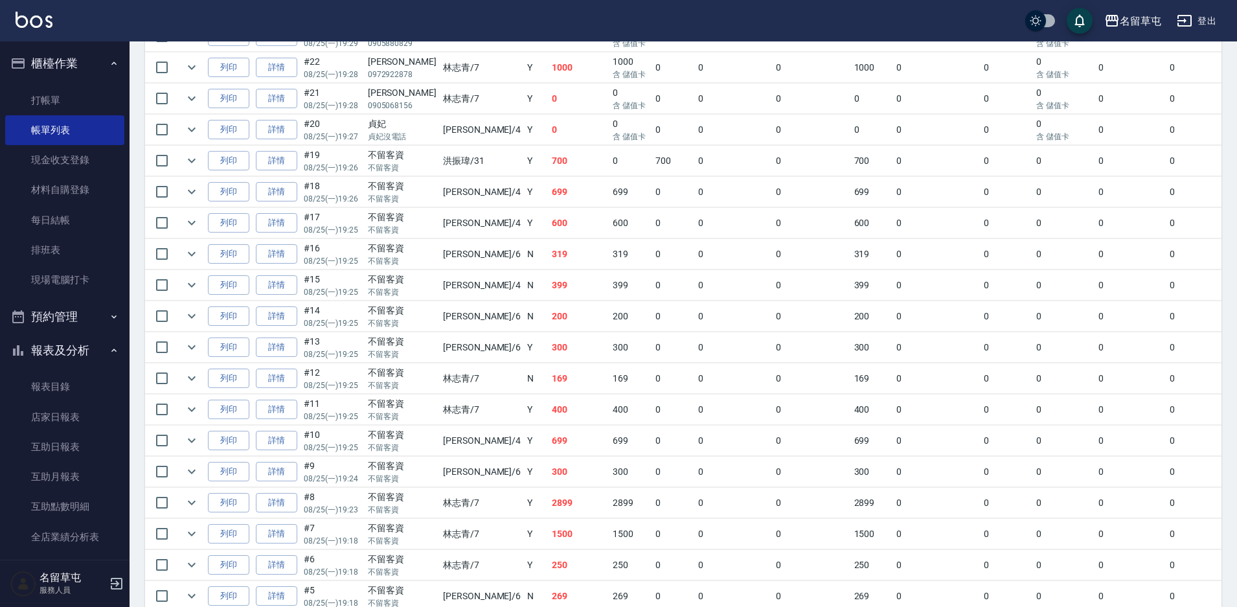
scroll to position [454, 0]
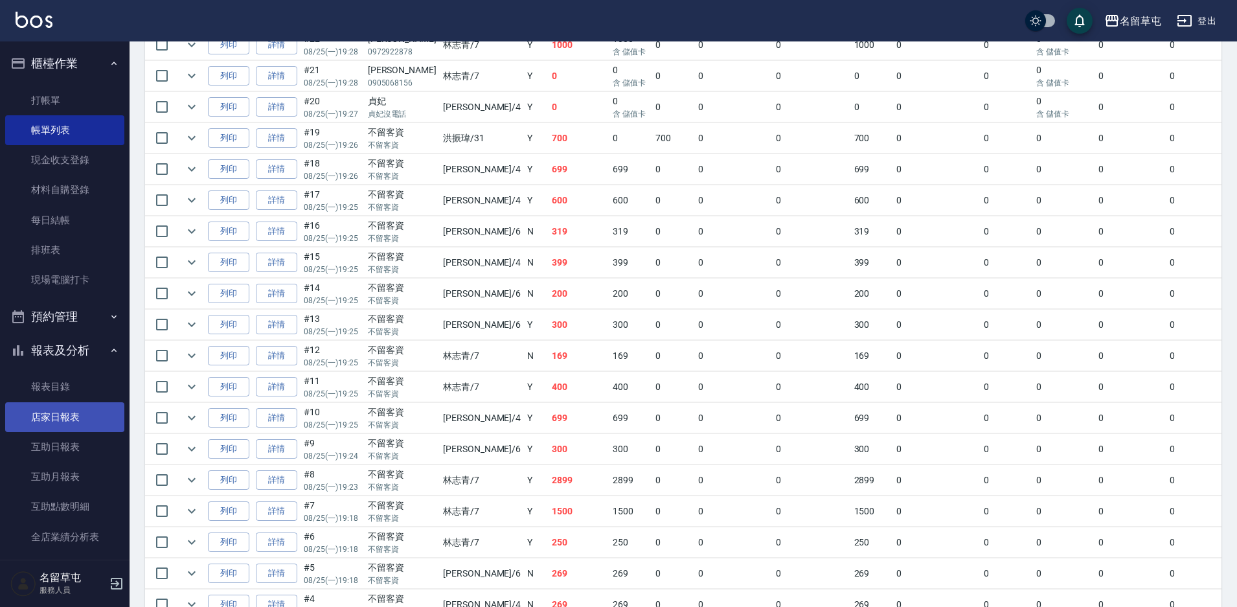
click at [79, 417] on link "店家日報表" at bounding box center [64, 417] width 119 height 30
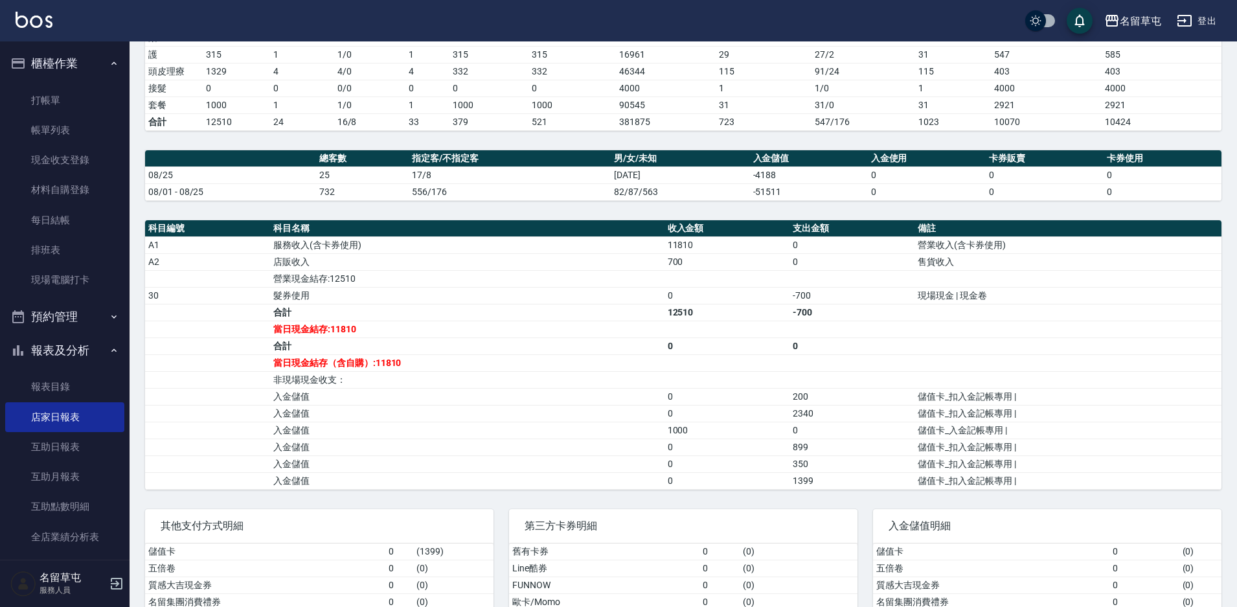
scroll to position [350, 0]
